Goal: Book appointment/travel/reservation

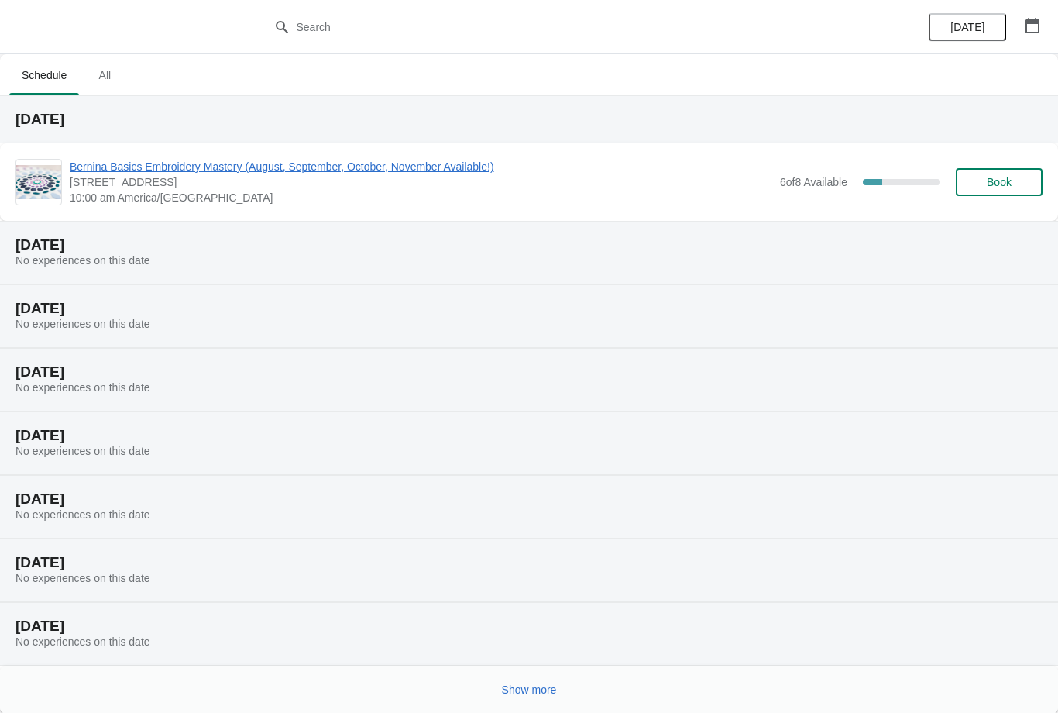
click at [531, 681] on button "Show more" at bounding box center [529, 689] width 67 height 28
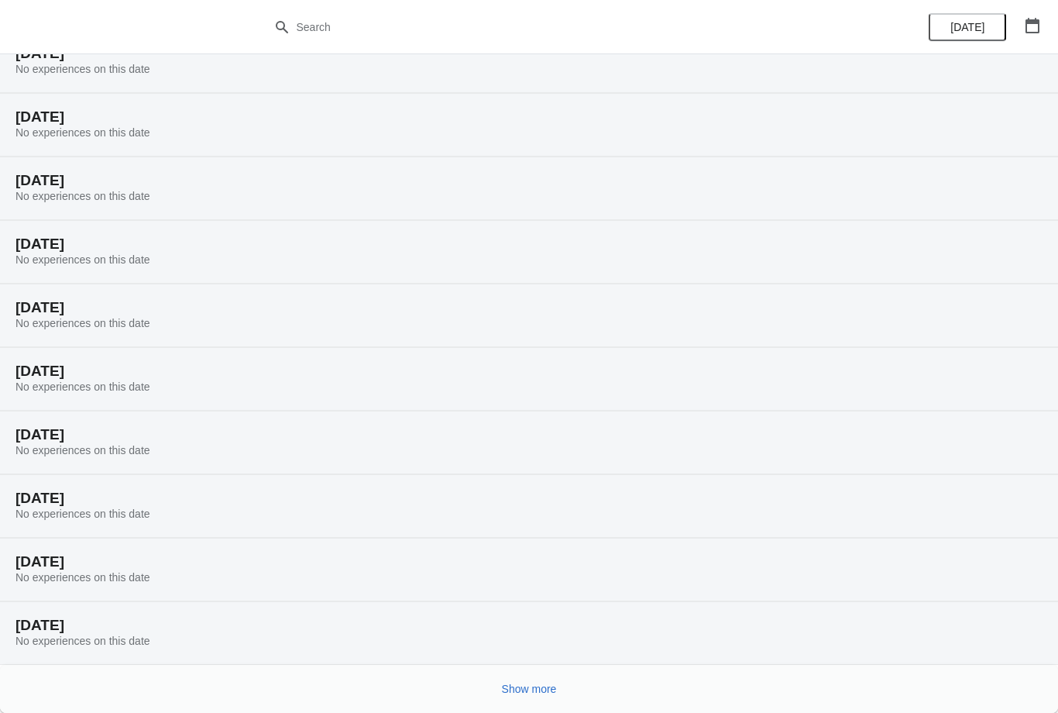
scroll to position [509, 0]
click at [527, 681] on button "Show more" at bounding box center [529, 689] width 67 height 28
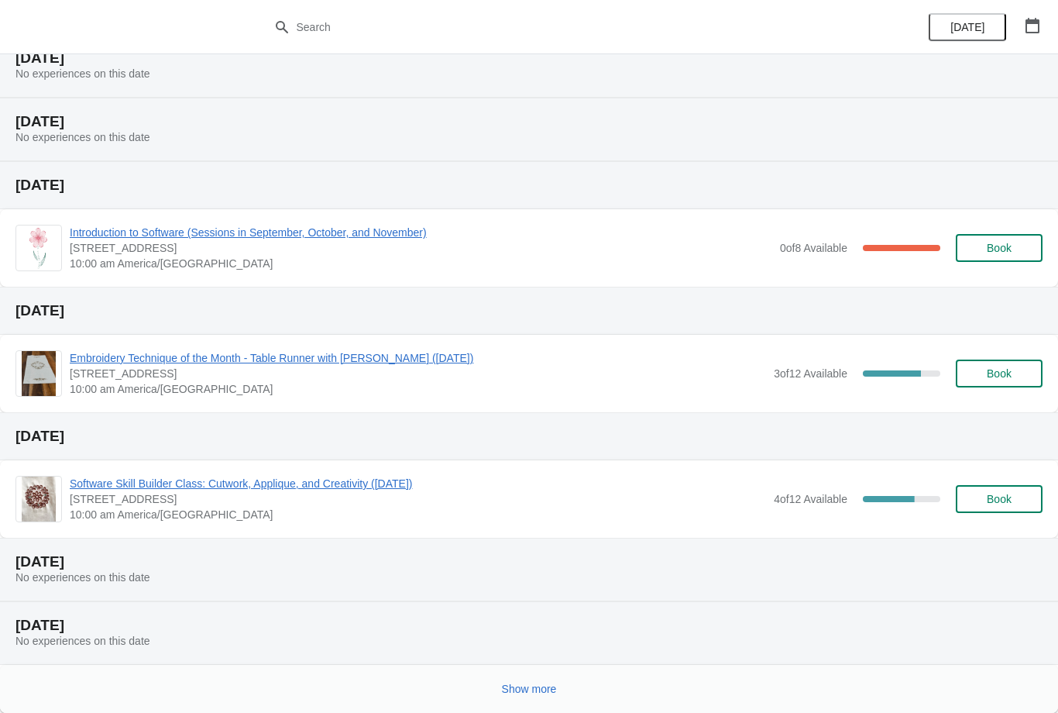
scroll to position [1203, 0]
click at [1004, 489] on button "Book" at bounding box center [999, 499] width 87 height 28
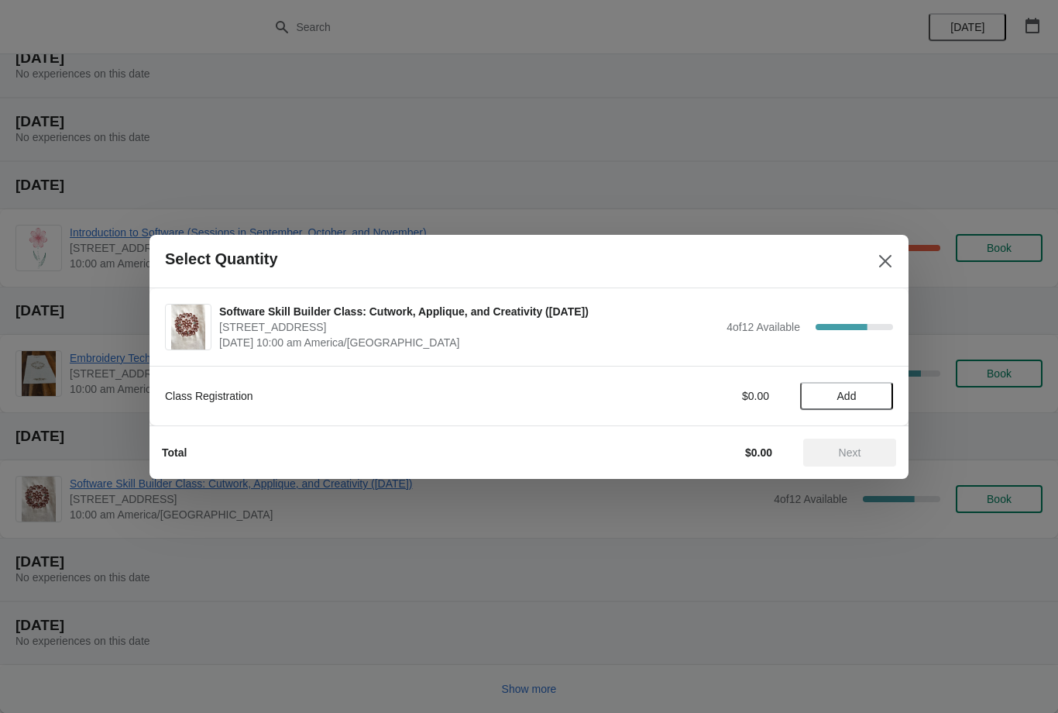
click at [853, 393] on span "Add" at bounding box center [846, 396] width 19 height 12
click at [847, 446] on span "Next" at bounding box center [850, 452] width 22 height 12
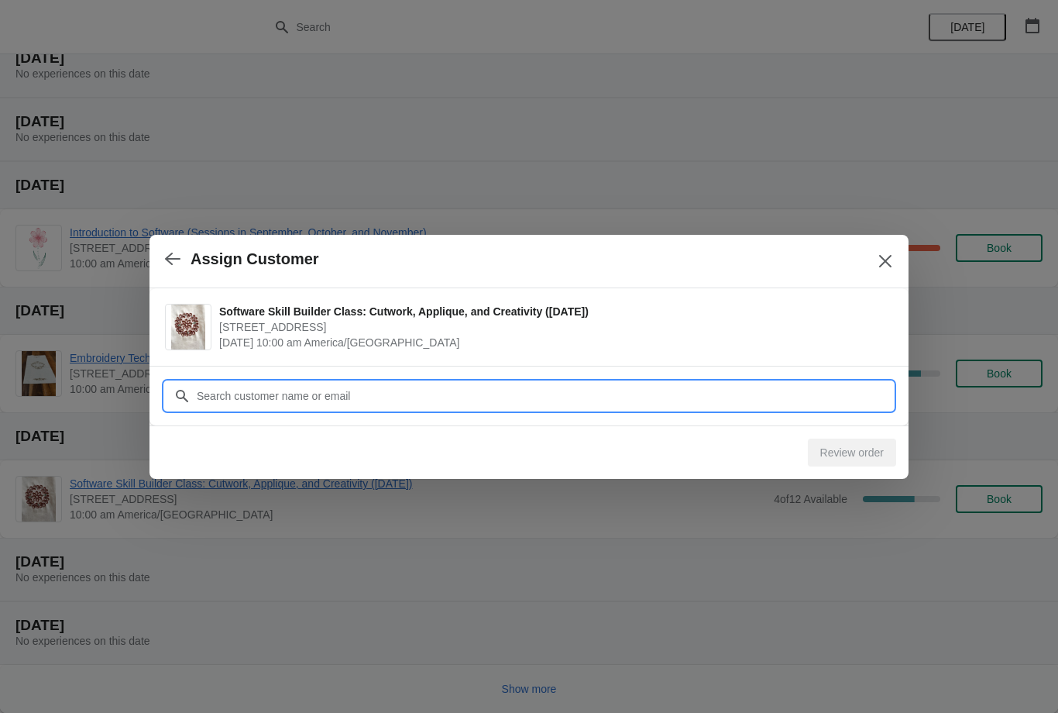
click at [452, 383] on input "Customer" at bounding box center [544, 396] width 697 height 28
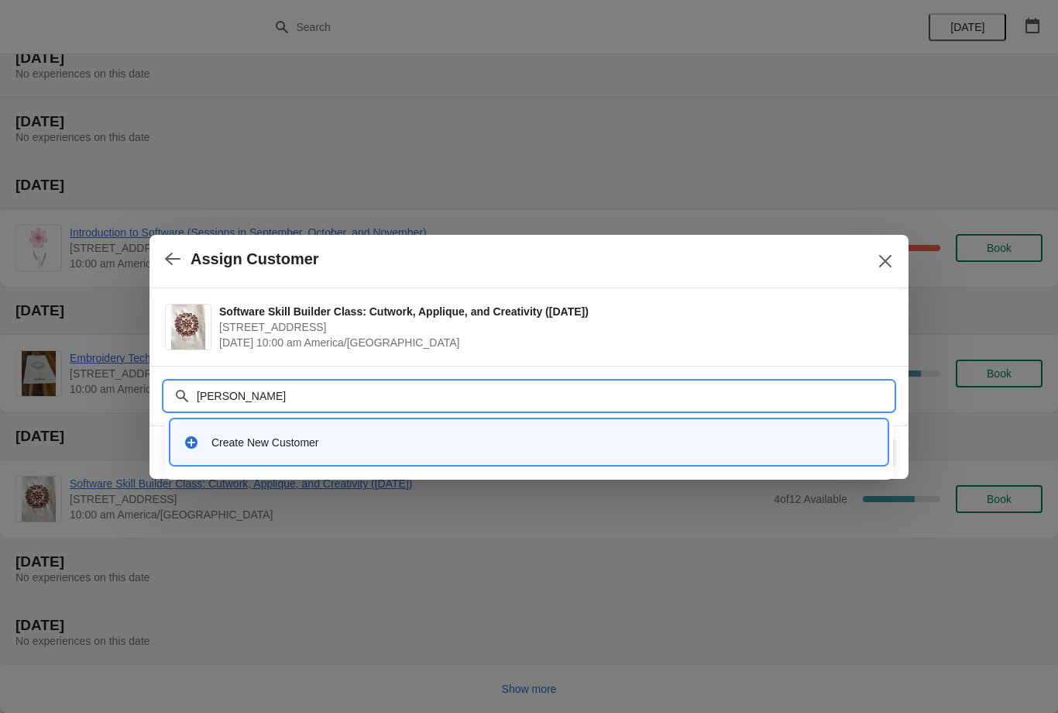
type input "[PERSON_NAME]"
click at [280, 440] on div "Create New Customer" at bounding box center [542, 441] width 663 height 15
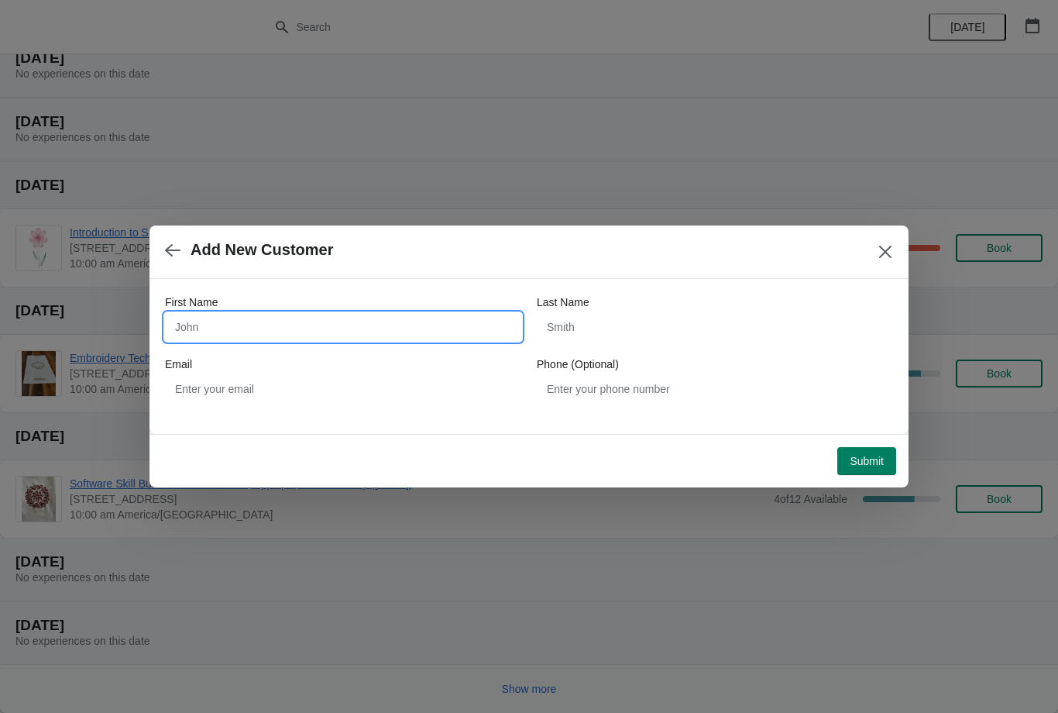
click at [302, 321] on input "First Name" at bounding box center [343, 327] width 356 height 28
type input "[PERSON_NAME]"
click at [622, 319] on input "Last Name" at bounding box center [715, 327] width 356 height 28
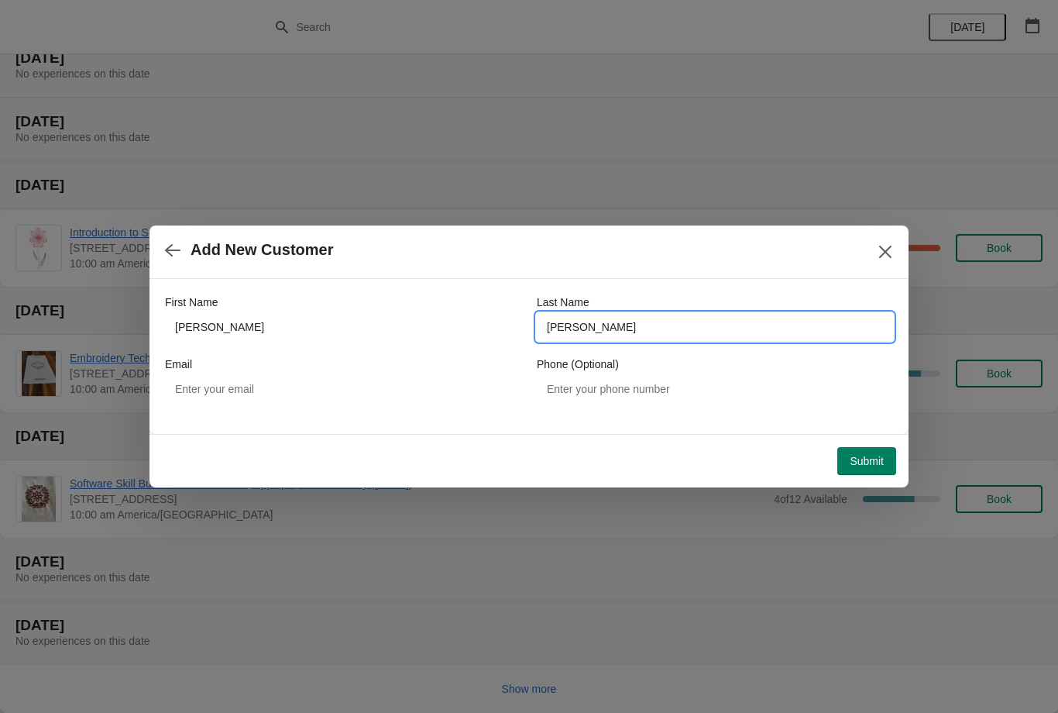
type input "[PERSON_NAME]"
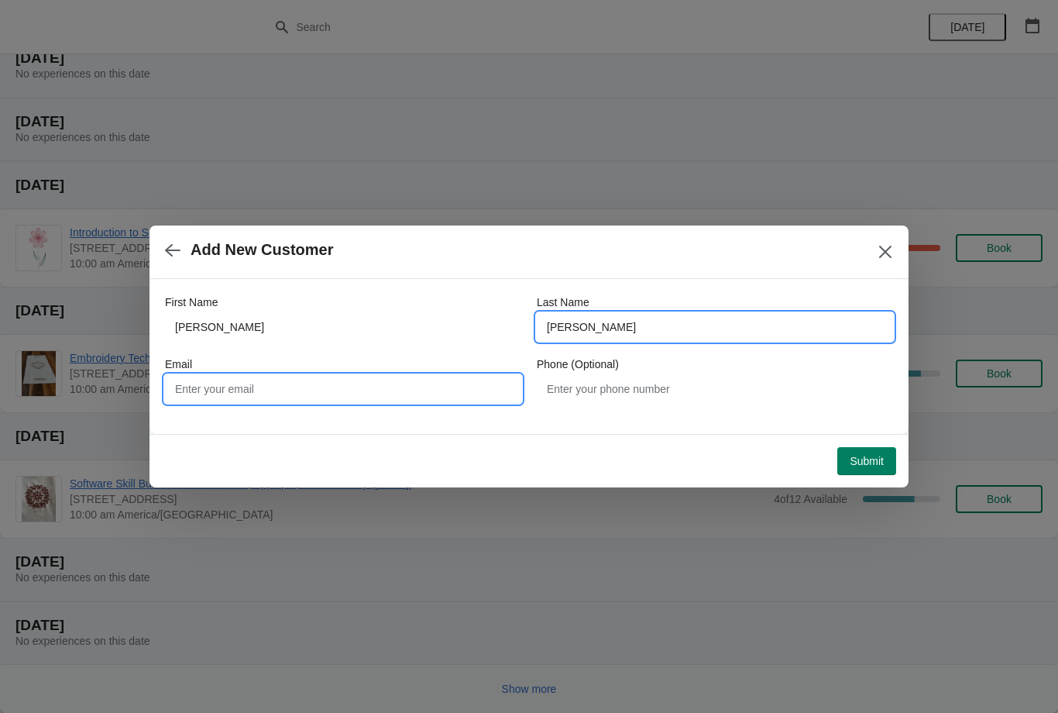
click at [290, 381] on input "Email" at bounding box center [343, 389] width 356 height 28
type input "P"
type input "[EMAIL_ADDRESS][DOMAIN_NAME]"
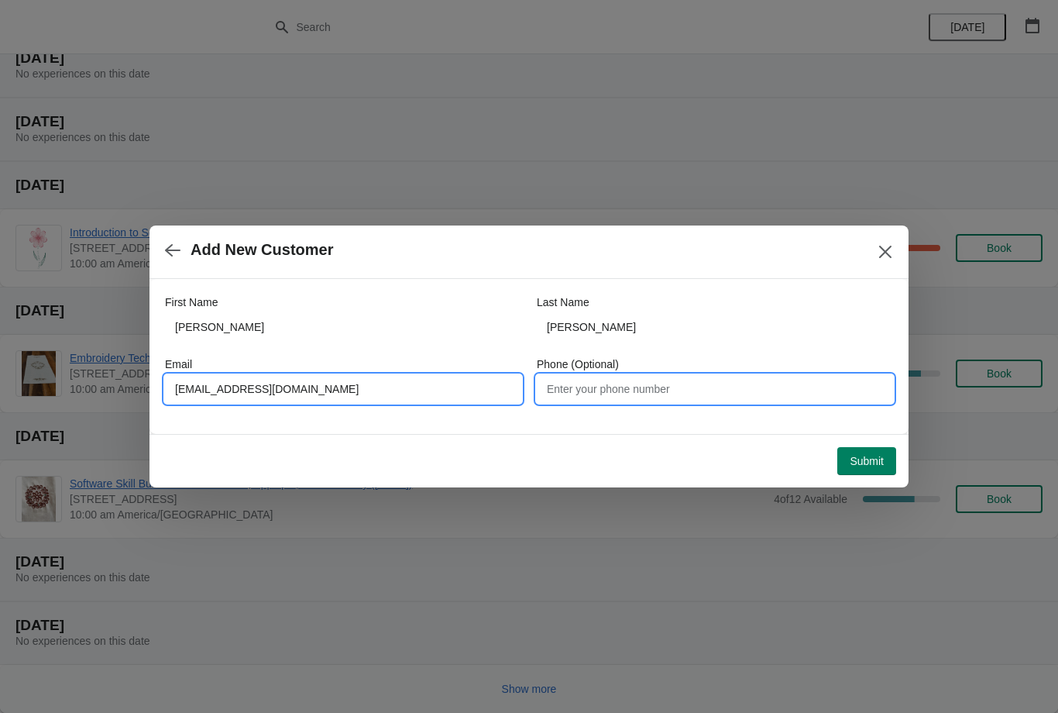
click at [644, 378] on input "Phone (Optional)" at bounding box center [715, 389] width 356 height 28
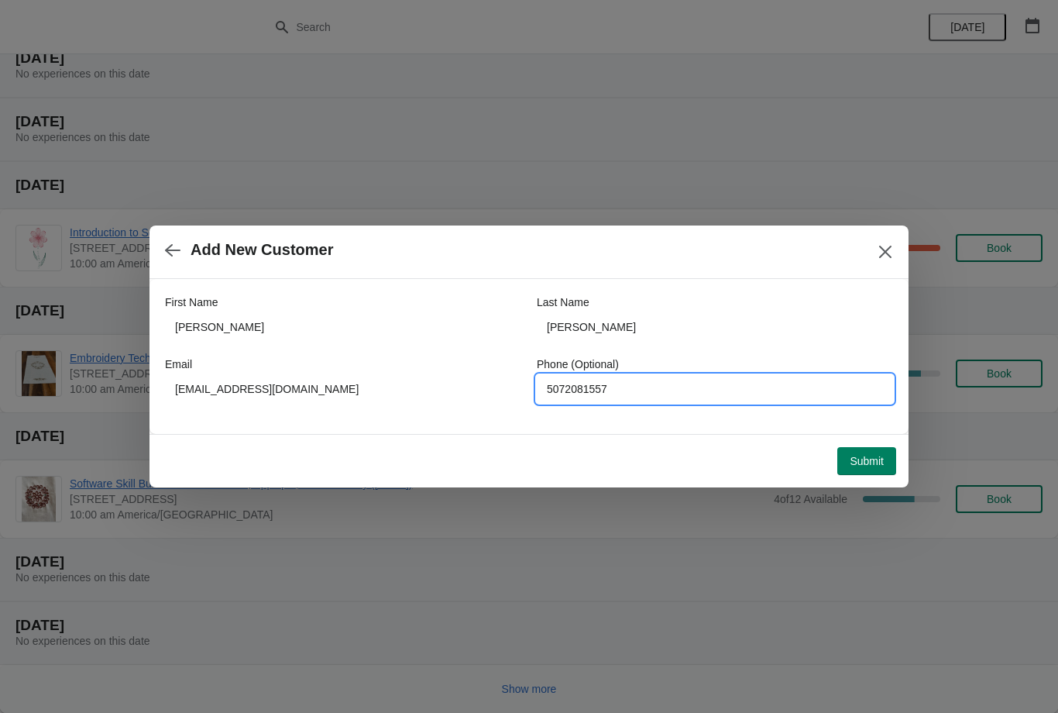
type input "5072081557"
click at [874, 458] on span "Submit" at bounding box center [867, 461] width 34 height 12
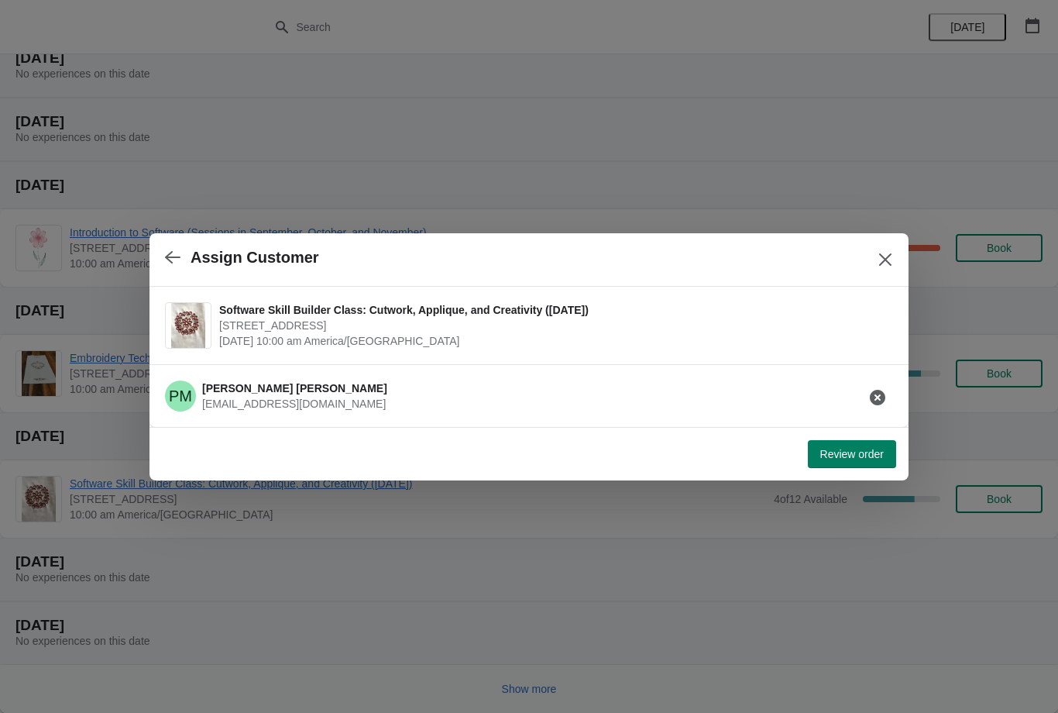
click at [857, 452] on span "Review order" at bounding box center [852, 454] width 64 height 12
